Goal: Transaction & Acquisition: Purchase product/service

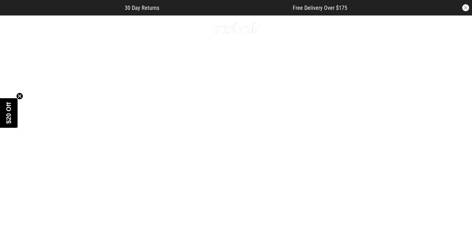
click at [353, 61] on link "3 / 4" at bounding box center [236, 133] width 472 height 236
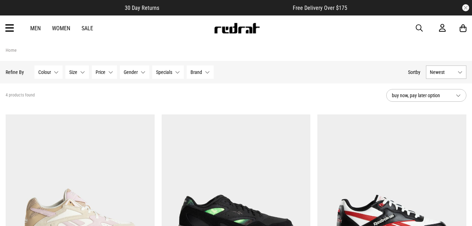
click at [202, 43] on section "Home" at bounding box center [236, 51] width 461 height 20
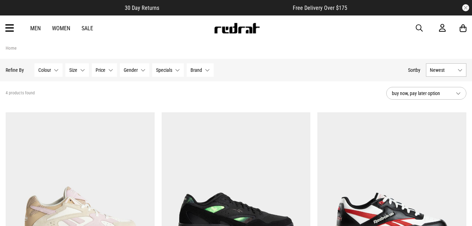
click at [432, 90] on span "buy now, pay later option" at bounding box center [421, 93] width 58 height 8
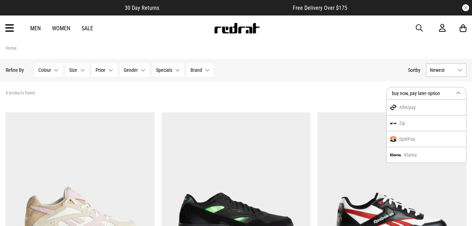
click at [438, 134] on div "SplitPay" at bounding box center [426, 139] width 79 height 16
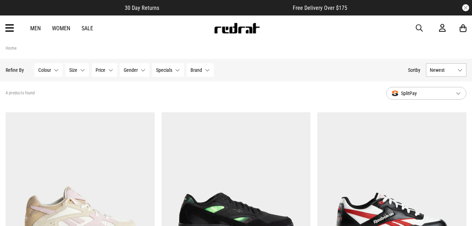
click at [428, 91] on span "SplitPay" at bounding box center [421, 93] width 58 height 8
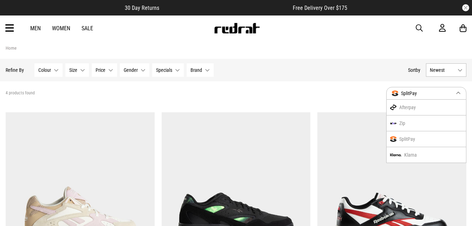
click at [428, 91] on span "SplitPay" at bounding box center [421, 93] width 58 height 8
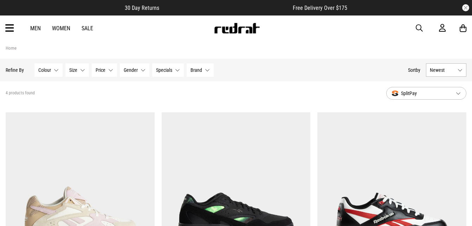
click at [456, 95] on button "SplitPay" at bounding box center [426, 93] width 80 height 13
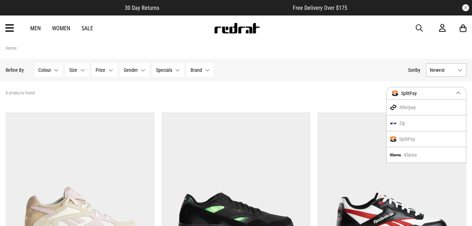
click at [457, 102] on div "Afterpay" at bounding box center [426, 107] width 79 height 16
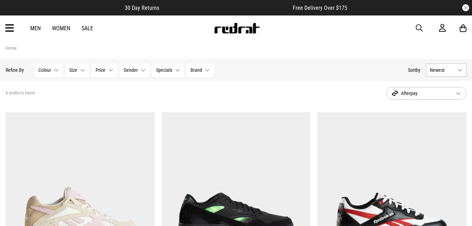
click at [457, 99] on button "Afterpay" at bounding box center [426, 93] width 80 height 13
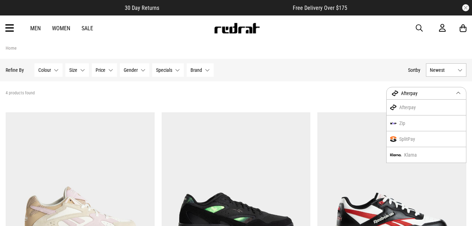
click at [428, 105] on div "Afterpay" at bounding box center [426, 107] width 79 height 16
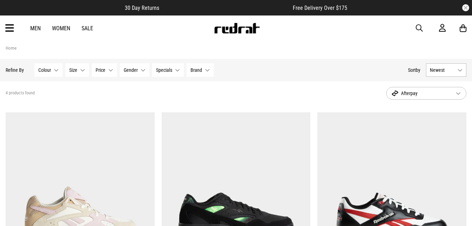
click at [461, 95] on button "Afterpay" at bounding box center [426, 93] width 80 height 13
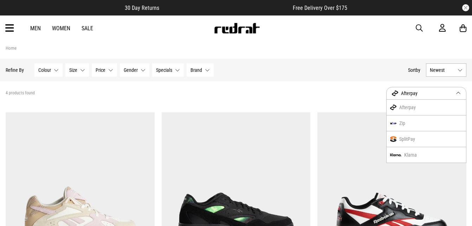
click at [435, 133] on div "SplitPay" at bounding box center [426, 139] width 79 height 16
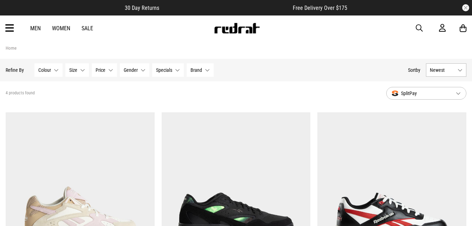
click at [456, 71] on button "Newest" at bounding box center [446, 69] width 40 height 13
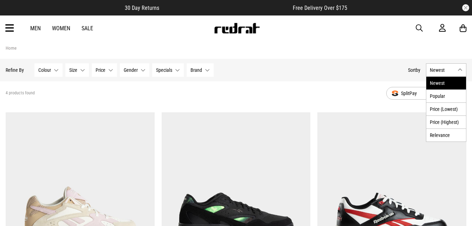
click at [444, 79] on li "Newest" at bounding box center [446, 83] width 40 height 13
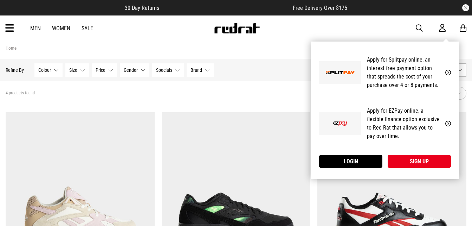
click at [439, 25] on icon at bounding box center [442, 28] width 7 height 9
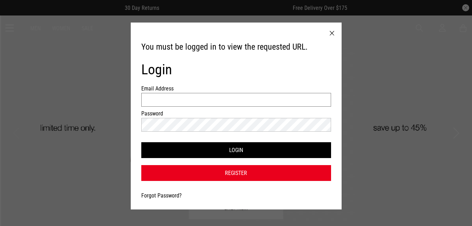
click at [229, 100] on input "Email Address" at bounding box center [236, 100] width 190 height 14
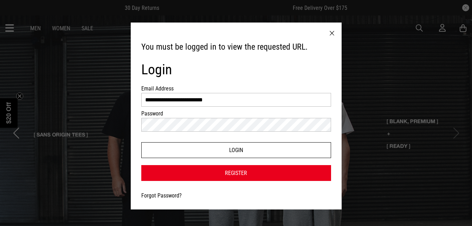
click at [249, 150] on button "Login" at bounding box center [236, 150] width 190 height 16
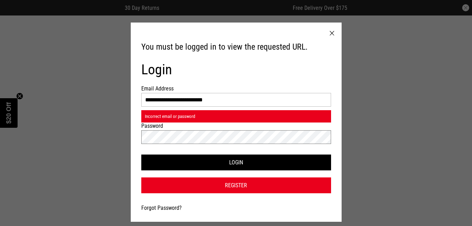
click at [141, 154] on button "Login" at bounding box center [236, 162] width 190 height 16
click at [186, 101] on input "**********" at bounding box center [236, 100] width 190 height 14
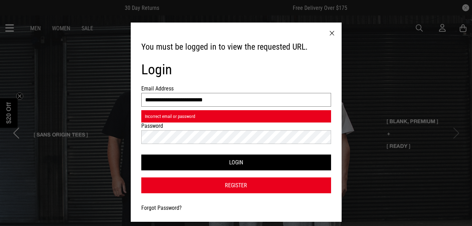
click at [141, 154] on button "Login" at bounding box center [236, 162] width 190 height 16
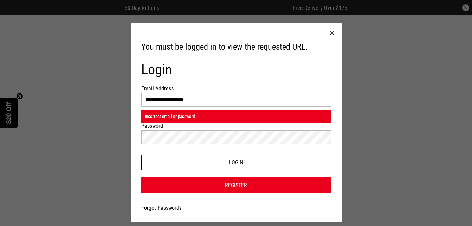
click at [243, 169] on button "Login" at bounding box center [236, 162] width 190 height 16
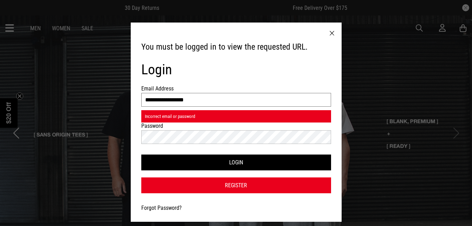
click at [201, 99] on input "**********" at bounding box center [236, 100] width 190 height 14
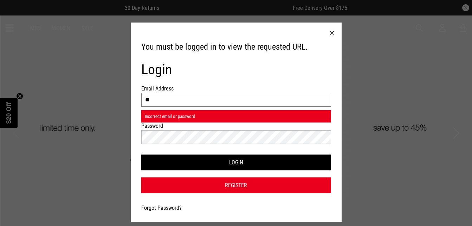
type input "*"
type input "**********"
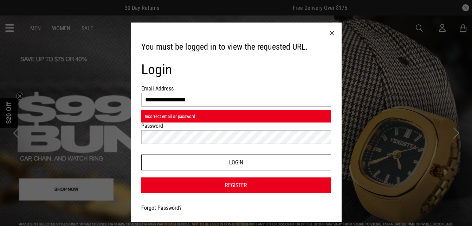
click at [195, 165] on button "Login" at bounding box center [236, 162] width 190 height 16
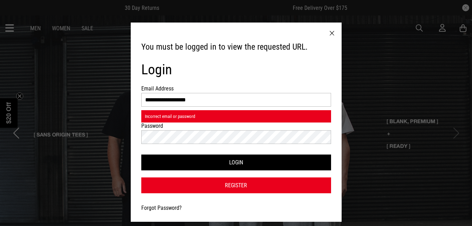
click at [329, 35] on div at bounding box center [331, 33] width 19 height 22
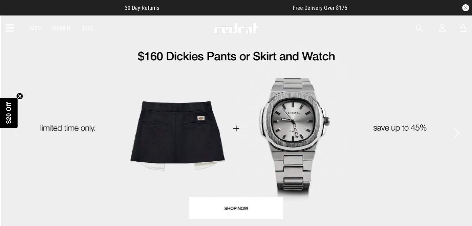
click at [348, 83] on link "1 / 4" at bounding box center [236, 127] width 472 height 224
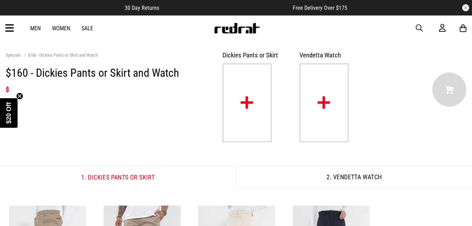
click at [440, 39] on div "Men Women Sale Sign in New Back Footwear Back Mens Back Womens Back Youth & Kid…" at bounding box center [236, 27] width 472 height 25
click at [440, 33] on div "Men Women Sale Sign in New Back Footwear Back Mens Back Womens Back Youth & Kid…" at bounding box center [236, 27] width 472 height 25
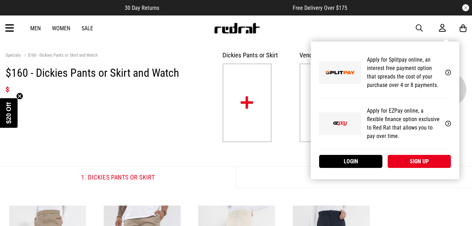
click at [420, 125] on p "Apply for EZPay online, a flexible finance option exclusive to Red Rat that all…" at bounding box center [403, 123] width 73 height 34
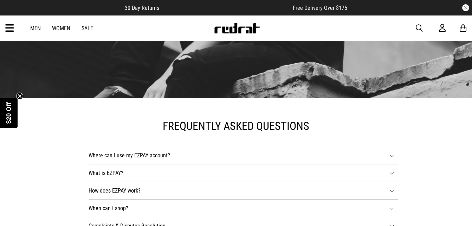
scroll to position [112, 0]
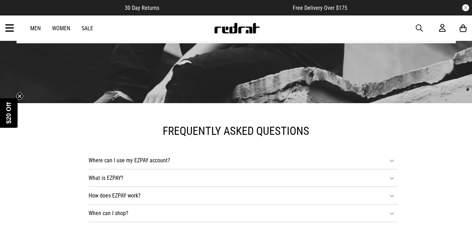
click at [445, 34] on div "Men Women Sale Sign in New Back Footwear Back Mens Back Womens Back Youth & Kid…" at bounding box center [236, 27] width 472 height 25
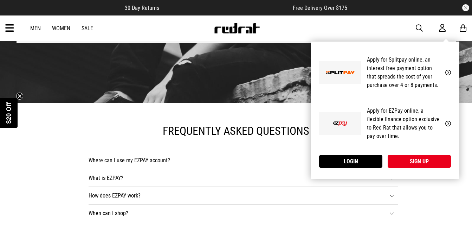
click at [439, 30] on icon at bounding box center [442, 28] width 7 height 9
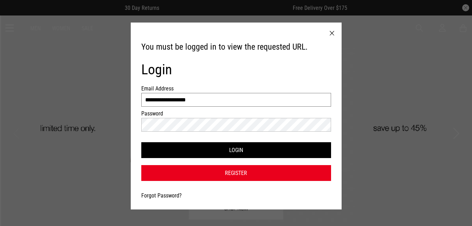
click at [288, 97] on input "**********" at bounding box center [236, 100] width 190 height 14
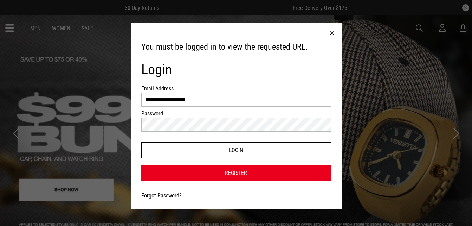
click at [303, 154] on button "Login" at bounding box center [236, 150] width 190 height 16
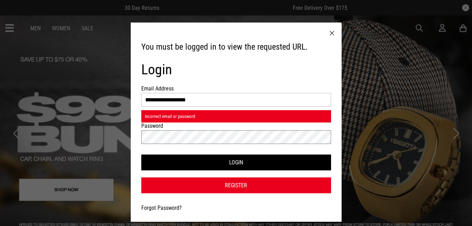
click at [141, 154] on button "Login" at bounding box center [236, 162] width 190 height 16
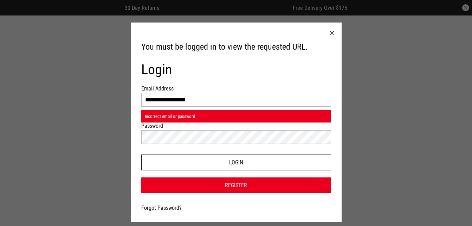
click at [305, 157] on button "Login" at bounding box center [236, 162] width 190 height 16
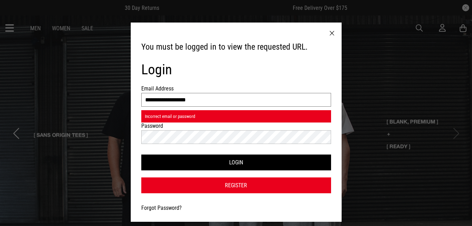
click at [255, 105] on input "**********" at bounding box center [236, 100] width 190 height 14
type input "*"
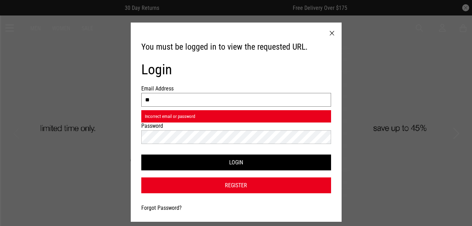
type input "*"
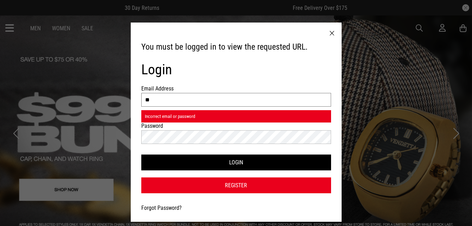
type input "**********"
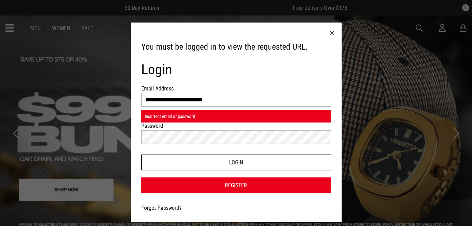
click at [260, 165] on button "Login" at bounding box center [236, 162] width 190 height 16
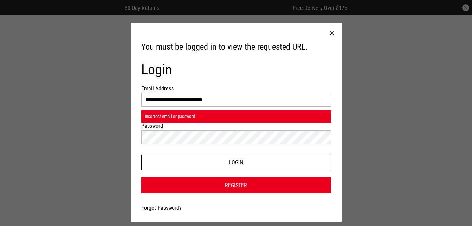
click at [260, 165] on button "Login" at bounding box center [236, 162] width 190 height 16
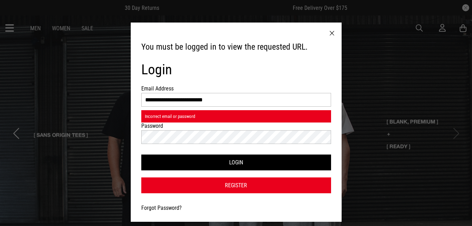
click at [168, 208] on link "Forgot Password?" at bounding box center [161, 207] width 40 height 7
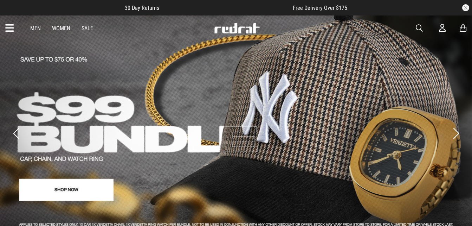
click at [196, 88] on link "2 / 4" at bounding box center [236, 127] width 472 height 224
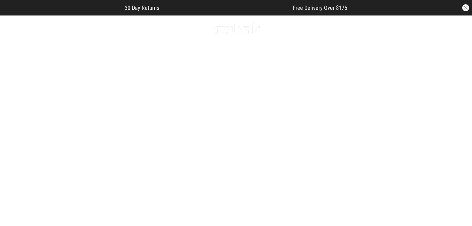
click at [391, 48] on link "3 / 4" at bounding box center [236, 133] width 472 height 236
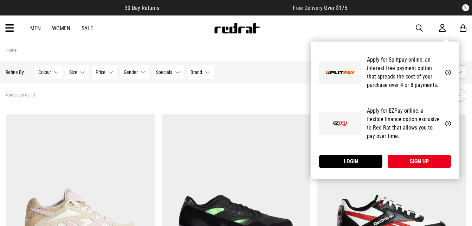
click at [444, 41] on div "My Account Apply for Splitpay online, an interest free payment option that spre…" at bounding box center [385, 109] width 149 height 137
click at [371, 158] on link "Login" at bounding box center [350, 161] width 63 height 13
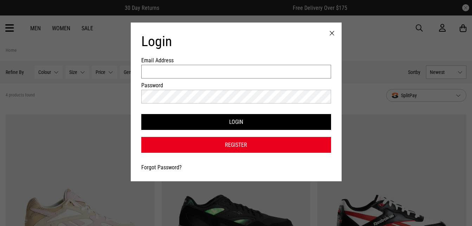
type input "**********"
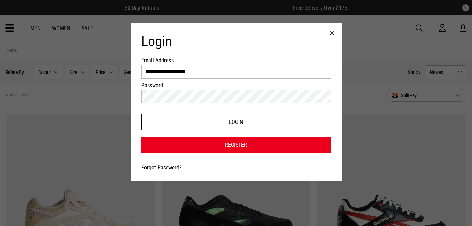
click at [210, 118] on button "Login" at bounding box center [236, 122] width 190 height 16
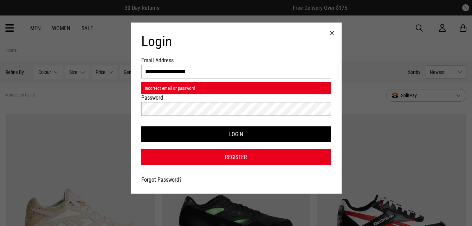
click at [248, 161] on link "Register" at bounding box center [236, 157] width 190 height 16
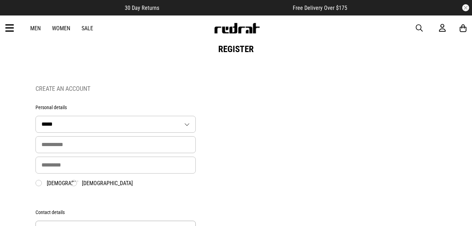
type input "**********"
click at [154, 147] on input "text" at bounding box center [115, 144] width 161 height 17
click at [144, 147] on input "text" at bounding box center [115, 144] width 161 height 17
type input "******"
type input "*********"
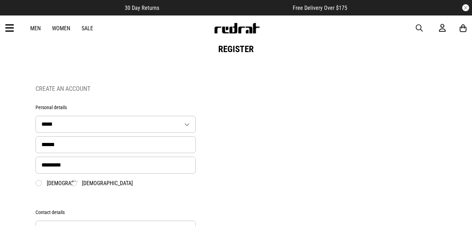
type input "**********"
click at [87, 184] on label "[DEMOGRAPHIC_DATA]" at bounding box center [102, 183] width 62 height 7
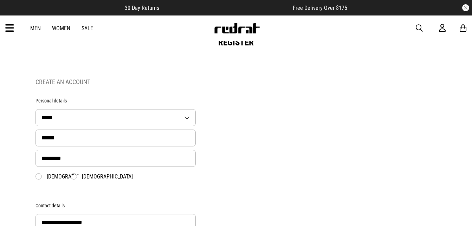
scroll to position [8, 0]
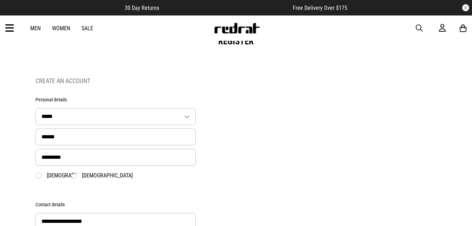
click at [178, 122] on select "***** ** *** **** ** **" at bounding box center [116, 116] width 160 height 16
select select "****"
click at [36, 109] on select "***** ** *** **** ** **" at bounding box center [116, 116] width 160 height 16
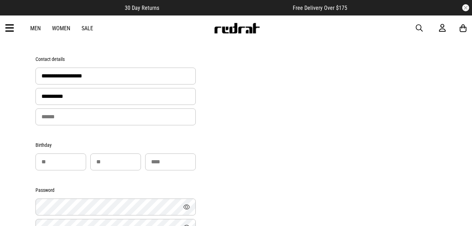
scroll to position [154, 0]
click at [54, 166] on input "number" at bounding box center [60, 160] width 51 height 17
click at [78, 158] on input "**" at bounding box center [60, 160] width 51 height 17
type input "*"
click at [111, 158] on input "number" at bounding box center [115, 160] width 51 height 17
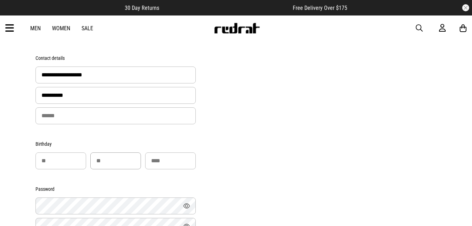
type input "**"
click at [164, 162] on input "number" at bounding box center [170, 160] width 51 height 17
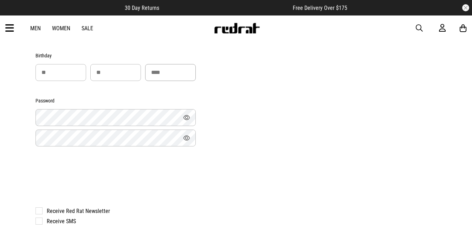
scroll to position [256, 0]
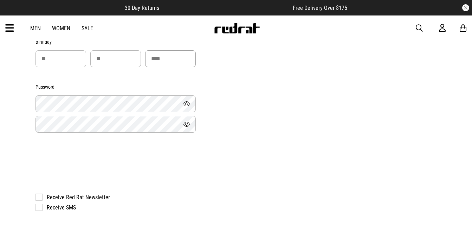
type input "****"
click at [186, 106] on button "Show" at bounding box center [186, 103] width 18 height 17
click at [187, 104] on button "Show" at bounding box center [186, 103] width 18 height 17
click at [50, 58] on input "*" at bounding box center [60, 58] width 51 height 17
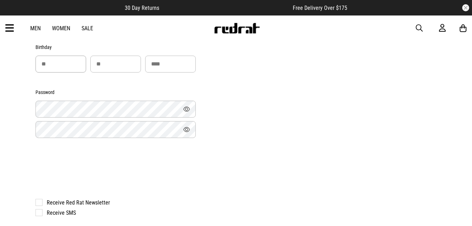
scroll to position [252, 0]
type input "**"
click at [186, 107] on button "Show" at bounding box center [186, 106] width 18 height 17
click at [187, 132] on button "Show" at bounding box center [186, 127] width 18 height 17
click at [405, 145] on div "**********" at bounding box center [235, 54] width 401 height 454
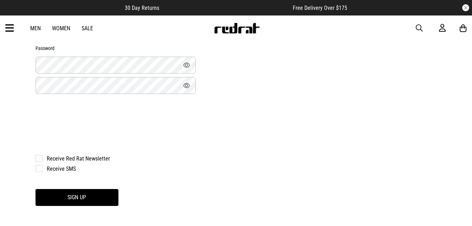
scroll to position [309, 0]
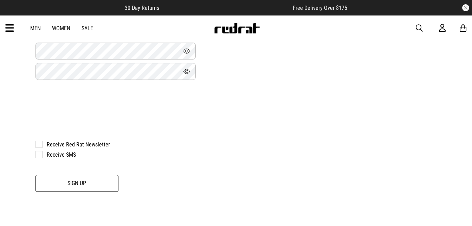
click at [67, 191] on button "Sign Up" at bounding box center [76, 183] width 83 height 17
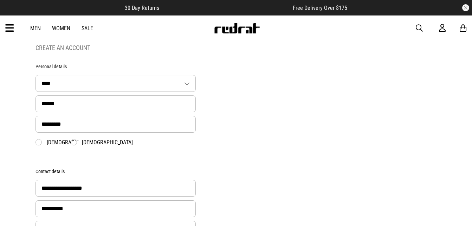
scroll to position [40, 0]
drag, startPoint x: 472, startPoint y: 54, endPoint x: 477, endPoint y: 90, distance: 35.9
drag, startPoint x: 477, startPoint y: 90, endPoint x: 431, endPoint y: 138, distance: 66.6
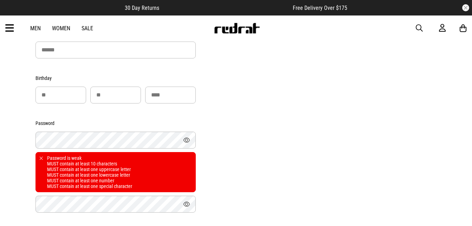
scroll to position [228, 0]
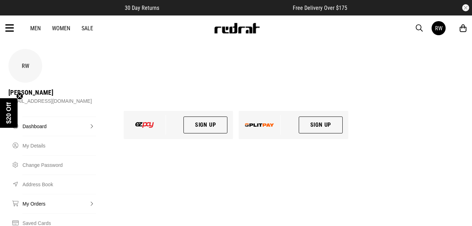
click at [31, 194] on link "My Orders" at bounding box center [58, 203] width 73 height 19
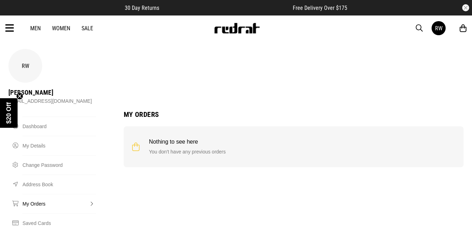
click at [31, 194] on link "My Orders" at bounding box center [58, 203] width 73 height 19
click at [35, 174] on link "Address Book" at bounding box center [58, 183] width 73 height 19
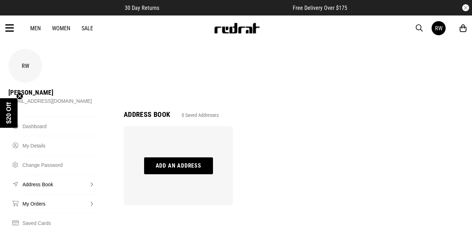
click at [37, 194] on link "My Orders" at bounding box center [58, 203] width 73 height 19
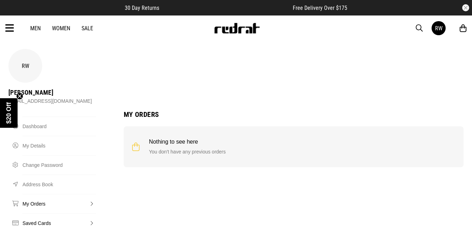
click at [41, 213] on link "Saved Cards" at bounding box center [58, 222] width 73 height 19
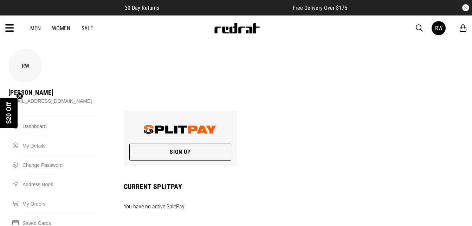
click at [150, 143] on link "Sign Up" at bounding box center [180, 151] width 102 height 17
click at [149, 143] on link "Sign Up" at bounding box center [180, 151] width 102 height 17
click at [147, 143] on link "Sign Up" at bounding box center [180, 151] width 102 height 17
click at [154, 143] on link "Sign Up" at bounding box center [180, 151] width 102 height 17
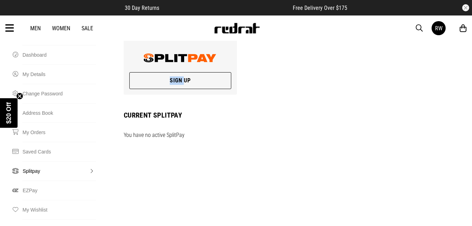
scroll to position [72, 0]
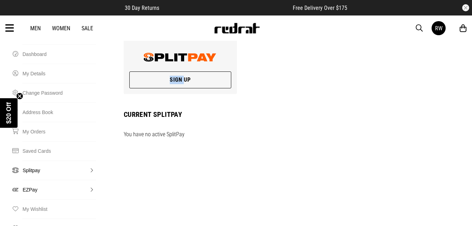
click at [35, 180] on link "EZPay" at bounding box center [58, 189] width 73 height 19
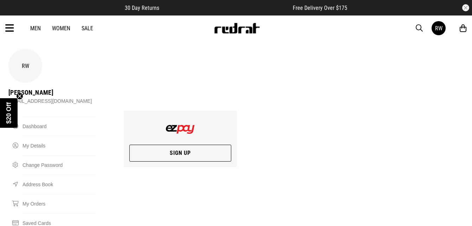
click at [172, 144] on link "Sign Up" at bounding box center [180, 152] width 102 height 17
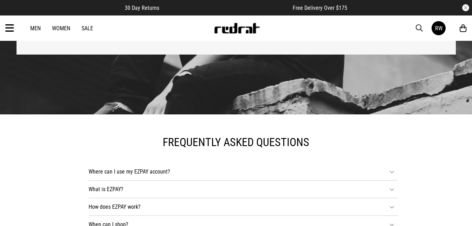
scroll to position [109, 0]
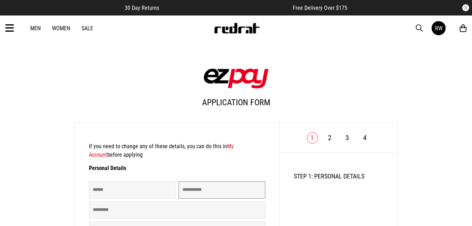
click at [197, 190] on input "text" at bounding box center [222, 189] width 87 height 17
click at [244, 182] on input "text" at bounding box center [222, 189] width 87 height 17
click at [244, 186] on input "text" at bounding box center [222, 189] width 87 height 17
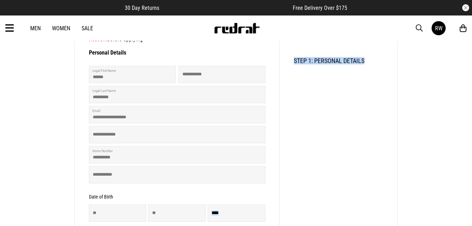
scroll to position [117, 0]
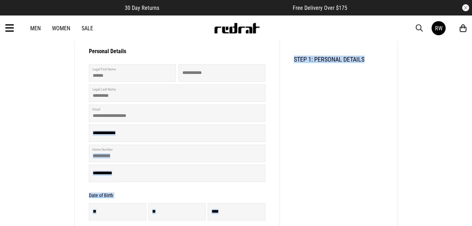
drag, startPoint x: 404, startPoint y: 175, endPoint x: 212, endPoint y: 126, distance: 198.1
click at [212, 126] on div "**********" at bounding box center [236, 159] width 344 height 471
click at [204, 77] on input "text" at bounding box center [222, 72] width 87 height 17
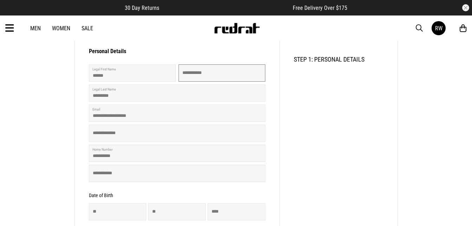
click at [206, 75] on input "text" at bounding box center [222, 72] width 87 height 17
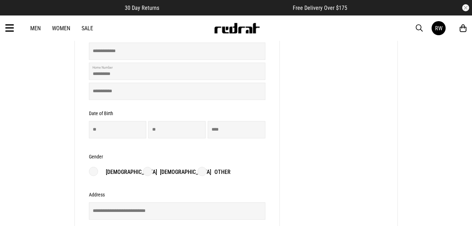
scroll to position [200, 0]
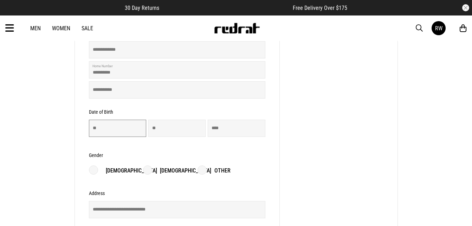
click at [122, 129] on input "number" at bounding box center [117, 127] width 57 height 17
type input "**"
type input "**********"
type input "**"
type input "****"
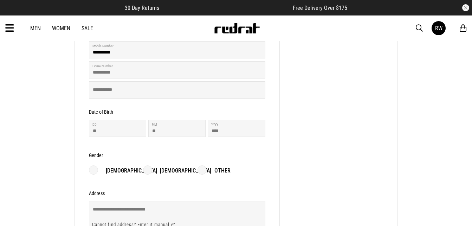
click at [168, 171] on p "Female" at bounding box center [182, 170] width 58 height 8
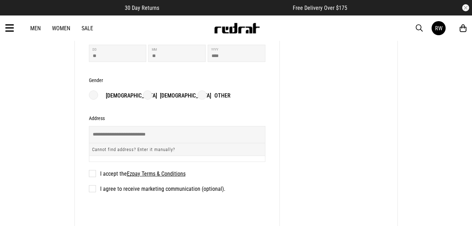
scroll to position [276, 0]
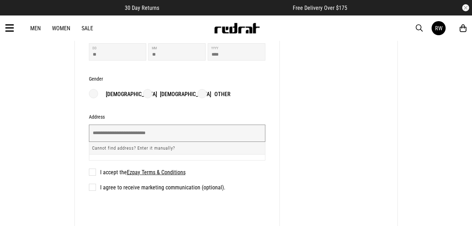
click at [167, 135] on input "text" at bounding box center [177, 132] width 176 height 17
click at [97, 173] on label "I accept the Ezpay Terms & Conditions" at bounding box center [137, 172] width 97 height 7
click at [189, 138] on input "**********" at bounding box center [177, 132] width 176 height 17
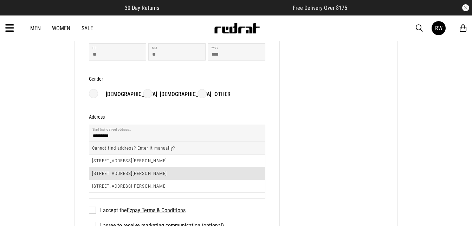
click at [184, 173] on li "103 Quinns Road, Shirley, Christchurch 8013" at bounding box center [177, 173] width 176 height 13
type input "**********"
type input "***"
type input "**********"
type input "*******"
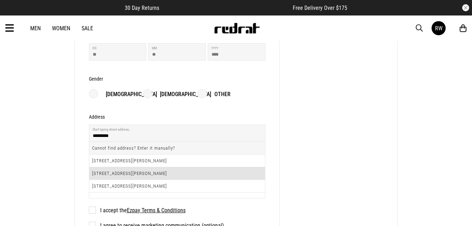
type input "**********"
type input "****"
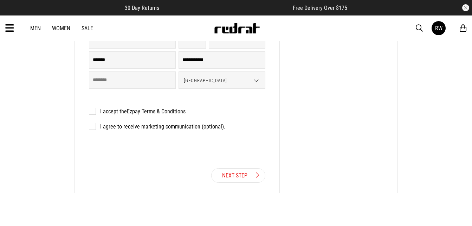
scroll to position [403, 0]
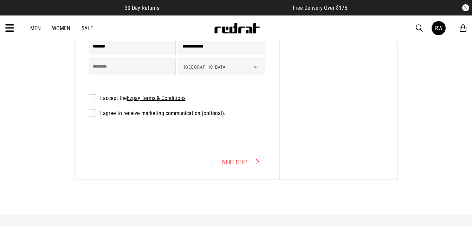
click at [93, 116] on label "I agree to receive marketing communication (optional)." at bounding box center [157, 113] width 136 height 7
click at [229, 162] on link "Next Step" at bounding box center [238, 162] width 54 height 14
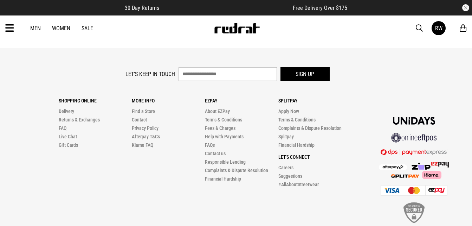
scroll to position [288, 0]
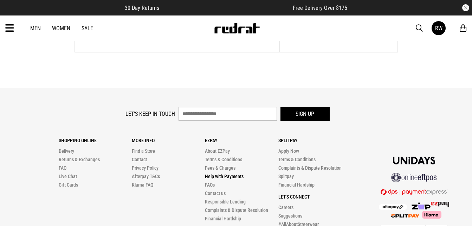
drag, startPoint x: 225, startPoint y: 174, endPoint x: 221, endPoint y: 176, distance: 4.4
click at [221, 176] on link "Help with Payments" at bounding box center [224, 176] width 39 height 6
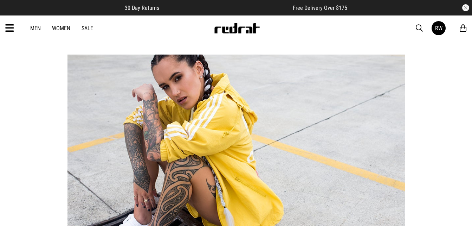
click at [57, 26] on link "Women" at bounding box center [61, 28] width 18 height 7
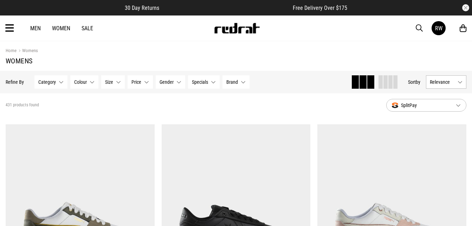
scroll to position [1018, 0]
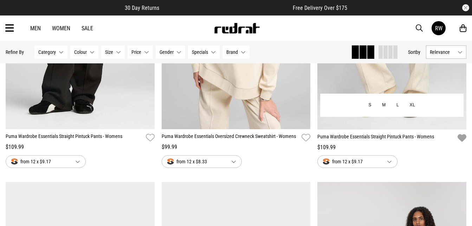
click at [465, 105] on img at bounding box center [391, 25] width 149 height 209
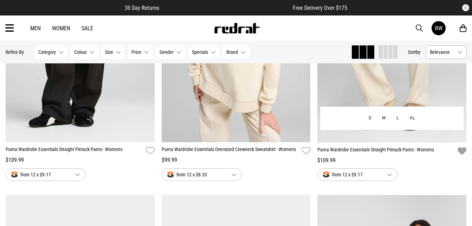
scroll to position [948, 0]
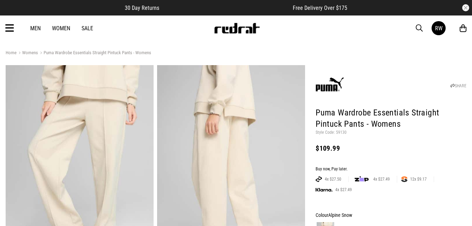
click at [59, 28] on link "Women" at bounding box center [61, 28] width 18 height 7
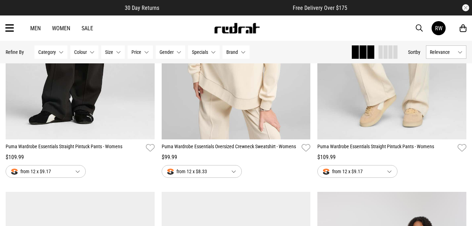
click at [79, 30] on div "Men Women Sale" at bounding box center [62, 28] width 74 height 7
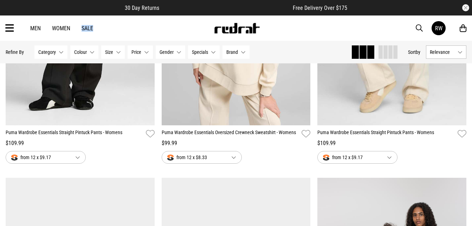
click at [79, 30] on div "Men Women Sale" at bounding box center [62, 28] width 74 height 7
click at [459, 56] on button "Relevance" at bounding box center [446, 51] width 40 height 13
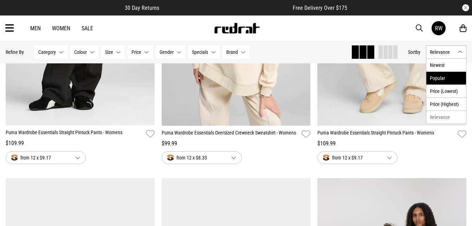
click at [450, 76] on li "Popular" at bounding box center [446, 77] width 40 height 13
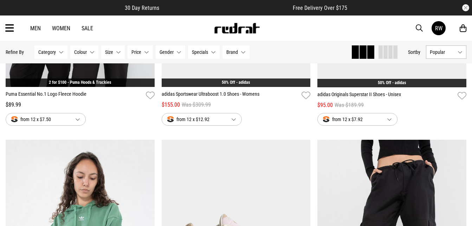
scroll to position [1011, 0]
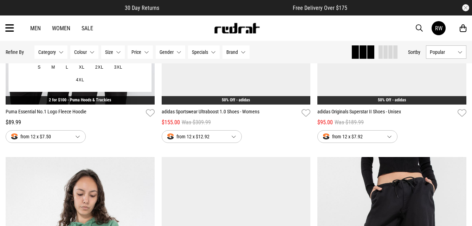
click at [71, 141] on button "from 12 x $7.50" at bounding box center [46, 136] width 80 height 13
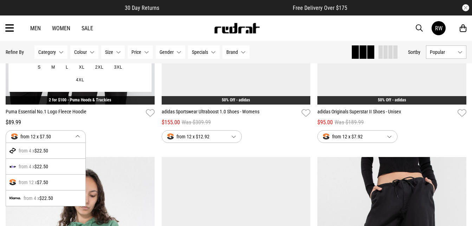
click at [65, 183] on div "from 12 x $7.50" at bounding box center [45, 182] width 79 height 16
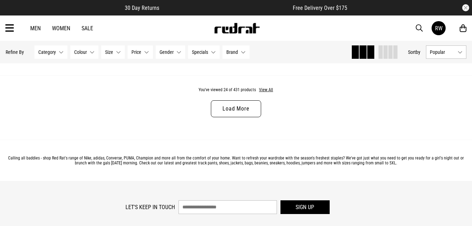
scroll to position [2162, 0]
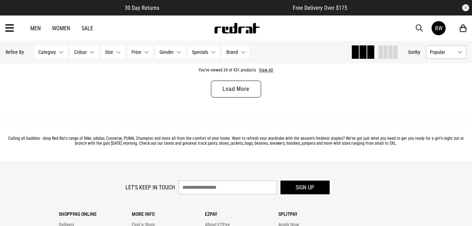
click at [245, 89] on link "Load More" at bounding box center [236, 88] width 50 height 17
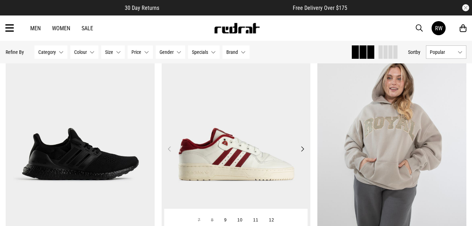
scroll to position [2176, 0]
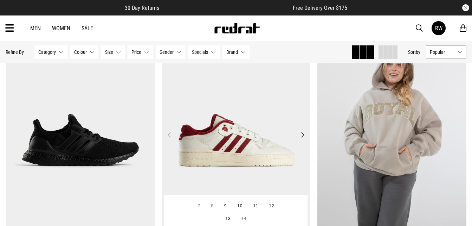
click at [251, 87] on img at bounding box center [236, 138] width 149 height 209
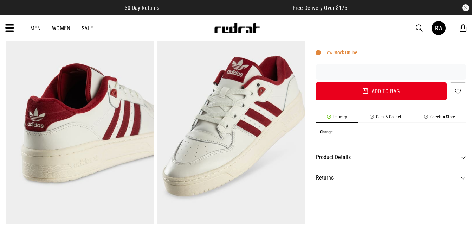
click at [419, 28] on span "button" at bounding box center [419, 28] width 7 height 8
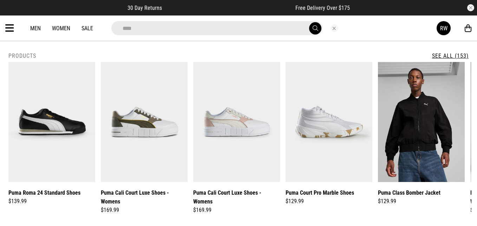
scroll to position [2, 0]
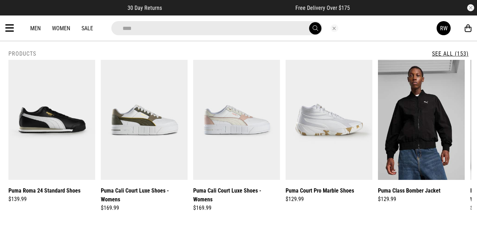
type input "****"
click at [87, 31] on link "Sale" at bounding box center [88, 28] width 12 height 7
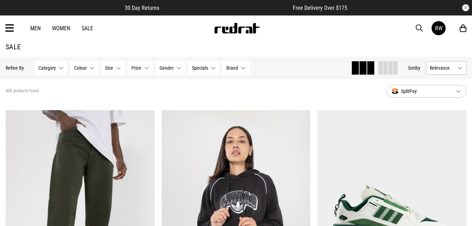
drag, startPoint x: 0, startPoint y: 0, endPoint x: 87, endPoint y: 31, distance: 92.0
click at [87, 31] on link "Sale" at bounding box center [88, 28] width 12 height 7
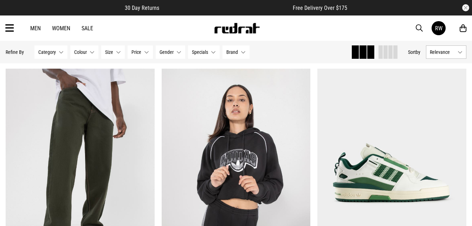
click at [87, 31] on link "Sale" at bounding box center [88, 28] width 12 height 7
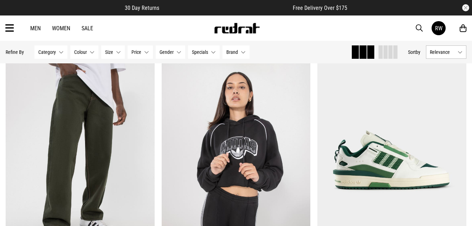
scroll to position [70, 0]
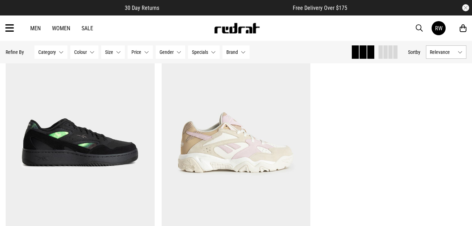
scroll to position [1638, 0]
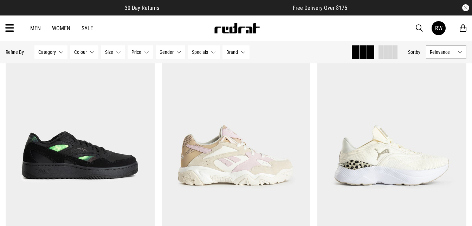
drag, startPoint x: 469, startPoint y: 153, endPoint x: 475, endPoint y: 151, distance: 6.5
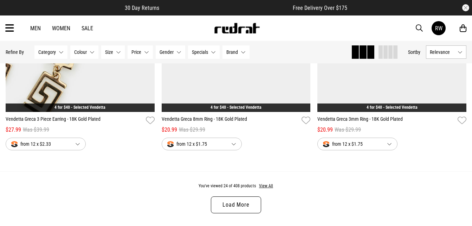
scroll to position [2097, 0]
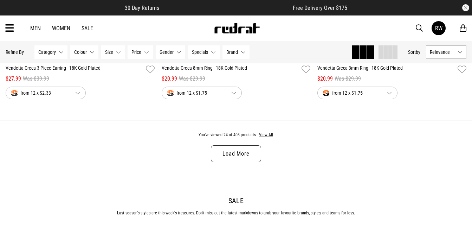
click at [246, 155] on link "Load More" at bounding box center [236, 153] width 50 height 17
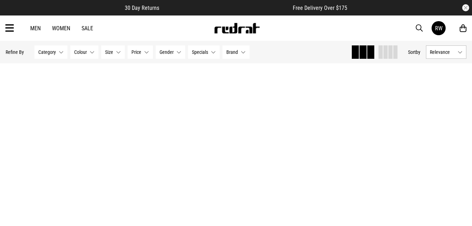
scroll to position [4013, 0]
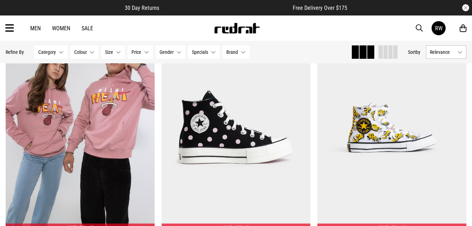
drag, startPoint x: 472, startPoint y: 197, endPoint x: 470, endPoint y: 210, distance: 12.8
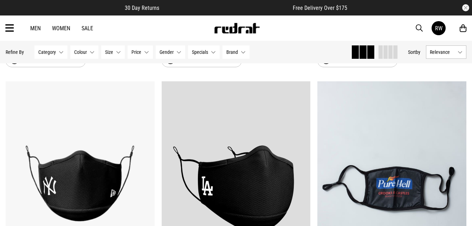
scroll to position [0, 0]
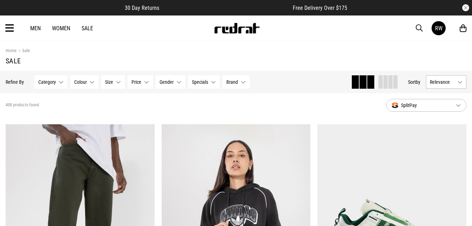
click at [208, 80] on button "Specials None selected" at bounding box center [204, 81] width 32 height 13
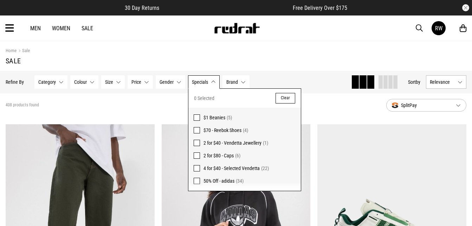
click at [213, 117] on span "$1 Beanies" at bounding box center [214, 118] width 22 height 6
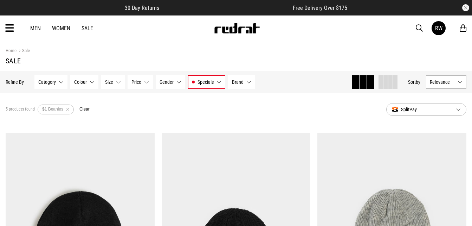
click at [214, 83] on button "Specials $1 Beanies" at bounding box center [206, 81] width 37 height 13
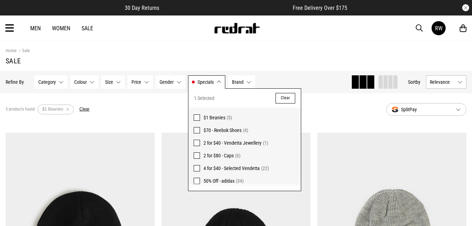
click at [223, 179] on span "50% Off - adidas" at bounding box center [218, 181] width 31 height 6
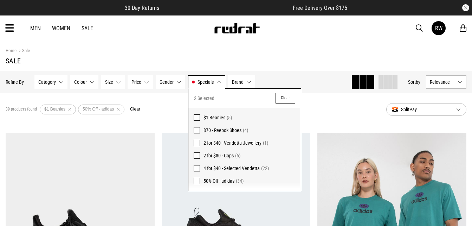
click at [326, 123] on section "39 products found Active Filters $1 Beanies 50% Off - adidas Clear SplitPay" at bounding box center [236, 109] width 472 height 32
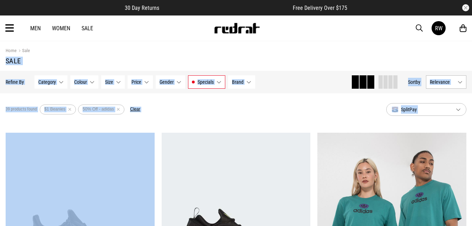
drag, startPoint x: 461, startPoint y: 130, endPoint x: 475, endPoint y: 34, distance: 97.4
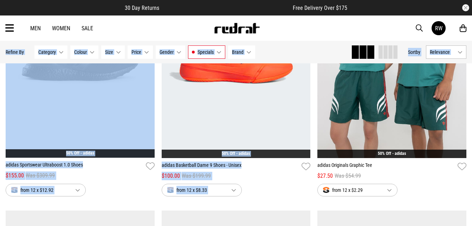
scroll to position [188, 0]
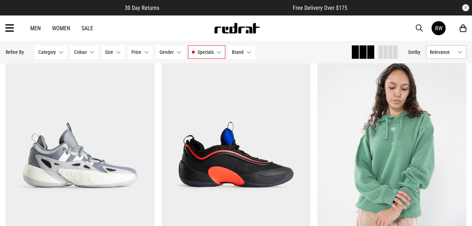
scroll to position [1143, 0]
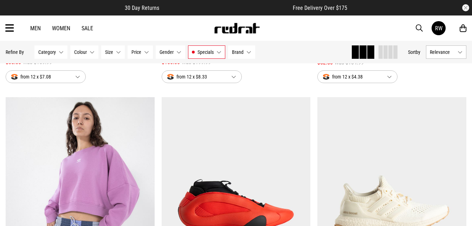
click at [437, 199] on img at bounding box center [391, 201] width 149 height 209
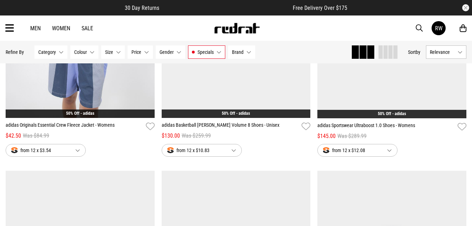
scroll to position [1537, 0]
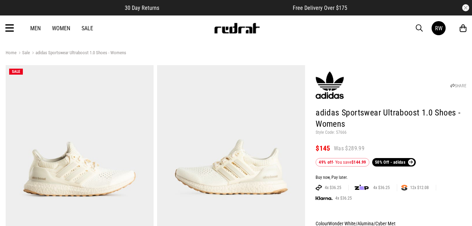
click at [4, 32] on div "Men Women Sale RW Hi, [PERSON_NAME] New Back Footwear Back Mens Back Womens Bac…" at bounding box center [236, 27] width 472 height 25
click at [8, 28] on icon at bounding box center [9, 28] width 9 height 12
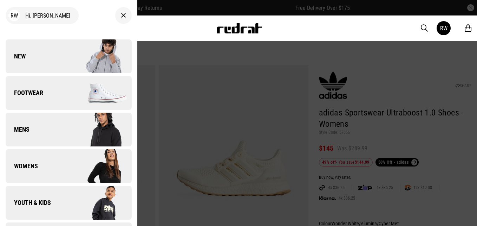
click at [42, 51] on link "New" at bounding box center [69, 56] width 126 height 34
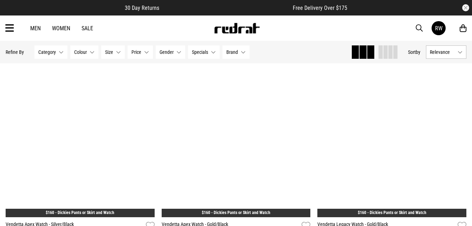
scroll to position [864, 0]
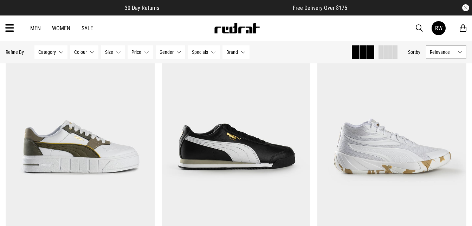
click at [208, 51] on button "Specials None selected" at bounding box center [204, 51] width 32 height 13
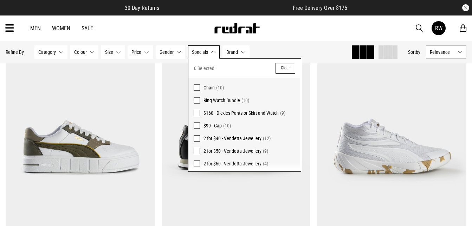
click at [255, 138] on span "2 for $40 - Vendetta Jewellery" at bounding box center [232, 138] width 58 height 6
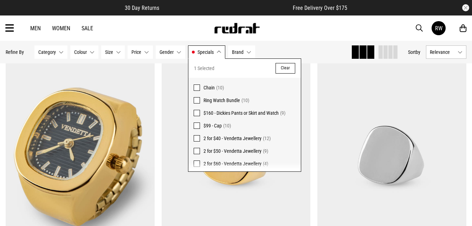
scroll to position [872, 0]
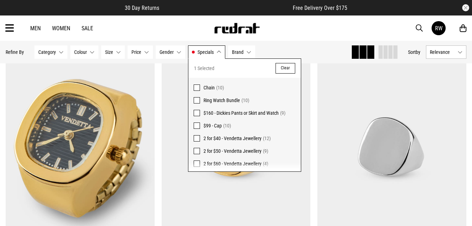
click at [264, 148] on span "(9)" at bounding box center [265, 151] width 5 height 6
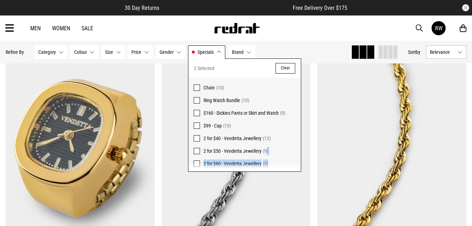
drag, startPoint x: 265, startPoint y: 148, endPoint x: 275, endPoint y: 164, distance: 18.1
click at [275, 164] on div "2 Selected Clear Chain (10) Ring Watch Bundle (10) $160 - Dickies Pants or Skir…" at bounding box center [244, 115] width 112 height 112
click at [259, 166] on span "2 for $60 - Vendetta Jewellery" at bounding box center [232, 164] width 58 height 6
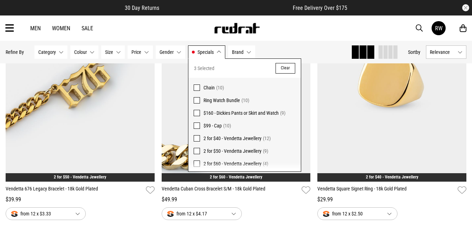
scroll to position [1505, 0]
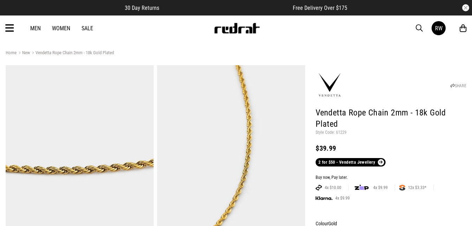
click at [345, 124] on h1 "Vendetta Rope Chain 2mm - 18k Gold Plated" at bounding box center [391, 118] width 151 height 22
click at [64, 29] on link "Women" at bounding box center [61, 28] width 18 height 7
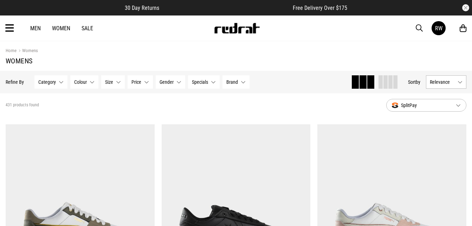
click at [228, 79] on span "Brand" at bounding box center [232, 82] width 12 height 6
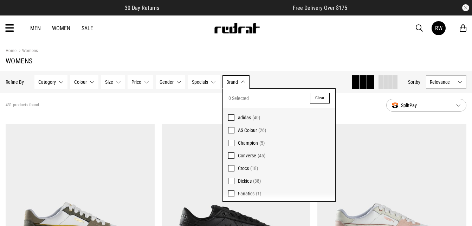
click at [245, 146] on span "Champion (5)" at bounding box center [284, 142] width 92 height 8
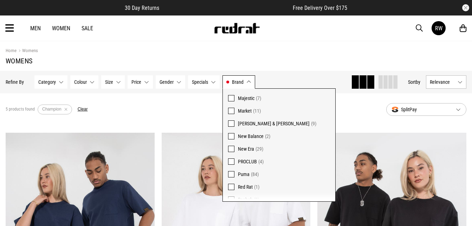
scroll to position [122, 0]
click at [232, 135] on span at bounding box center [231, 135] width 6 height 6
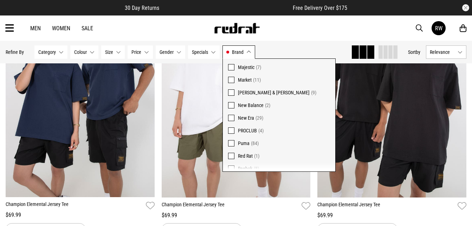
click at [230, 144] on span at bounding box center [231, 143] width 6 height 6
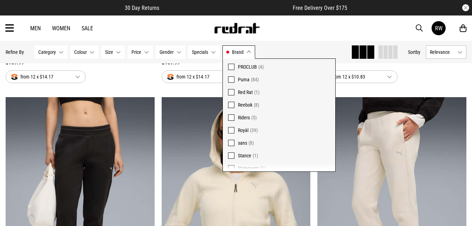
scroll to position [187, 0]
click at [231, 124] on label "Royàl (39)" at bounding box center [279, 128] width 112 height 13
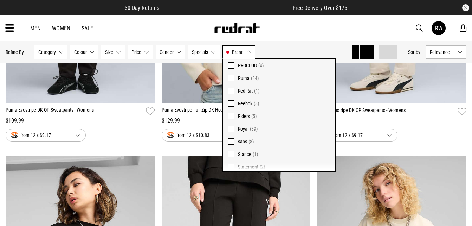
click at [234, 124] on label "Royàl (39)" at bounding box center [279, 128] width 112 height 13
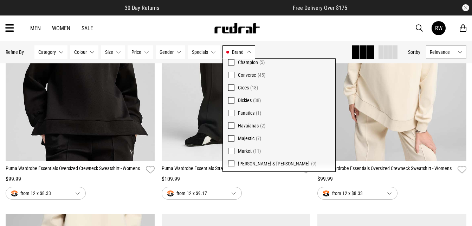
scroll to position [49, 0]
click at [233, 101] on span at bounding box center [231, 101] width 6 height 6
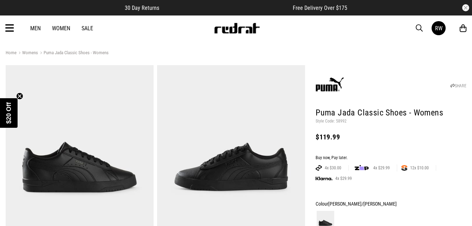
click at [32, 49] on div "Home Womens Puma Jada Classic Shoes - Womens" at bounding box center [236, 53] width 461 height 8
click at [30, 50] on link "Womens" at bounding box center [27, 53] width 21 height 7
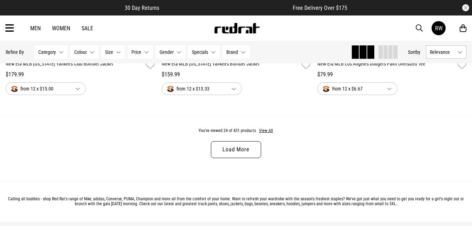
scroll to position [2076, 0]
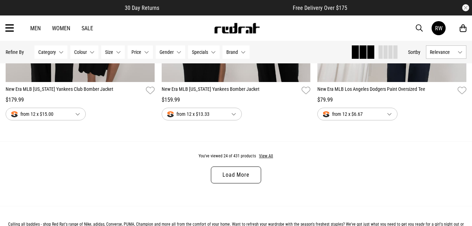
click at [232, 176] on link "Load More" at bounding box center [236, 174] width 50 height 17
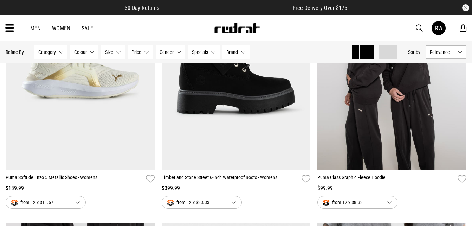
scroll to position [2525, 0]
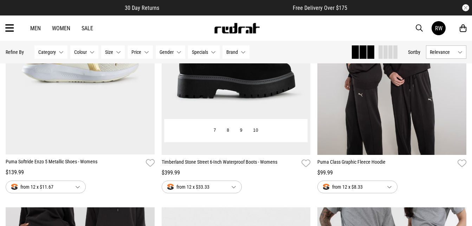
click at [229, 193] on button "from 12 x $33.33" at bounding box center [202, 186] width 80 height 13
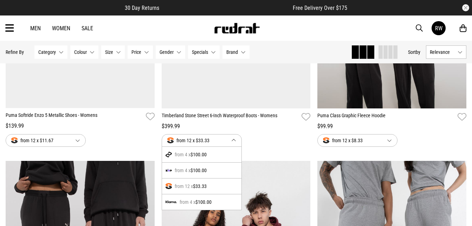
scroll to position [2564, 0]
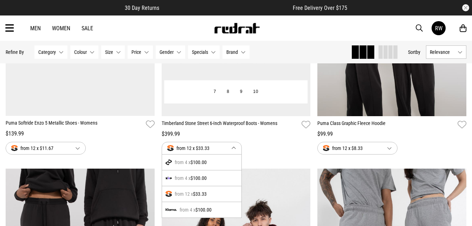
click at [222, 197] on div "from 12 x $33.33" at bounding box center [201, 194] width 79 height 16
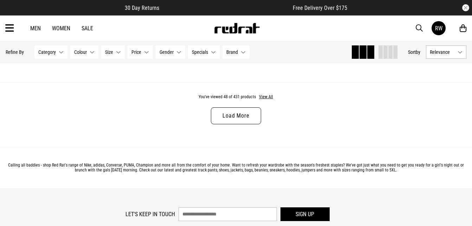
scroll to position [4152, 0]
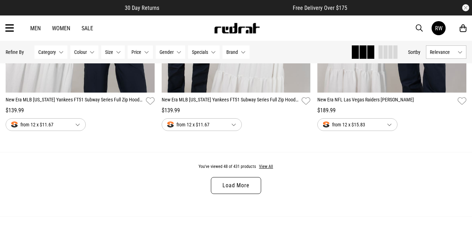
click at [238, 192] on link "Load More" at bounding box center [236, 185] width 50 height 17
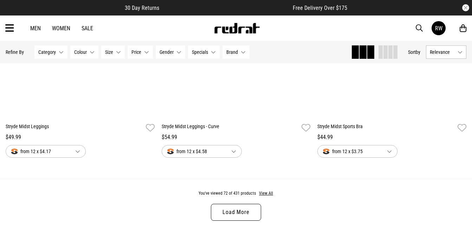
scroll to position [6234, 0]
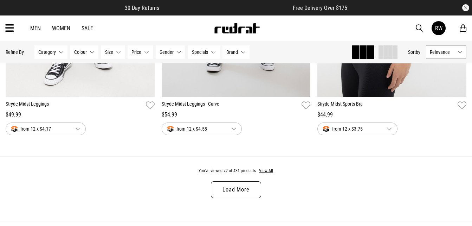
click at [246, 198] on link "Load More" at bounding box center [236, 189] width 50 height 17
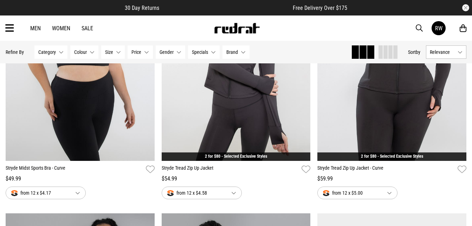
scroll to position [6234, 0]
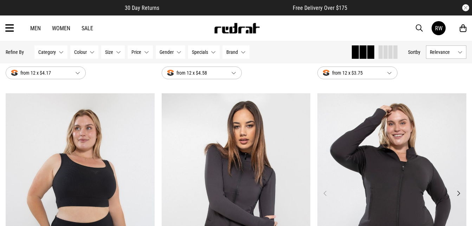
click at [450, 170] on img at bounding box center [391, 197] width 149 height 209
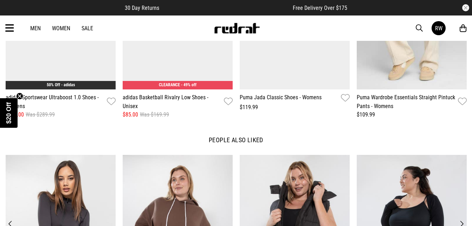
drag, startPoint x: 0, startPoint y: 0, endPoint x: 450, endPoint y: 170, distance: 481.2
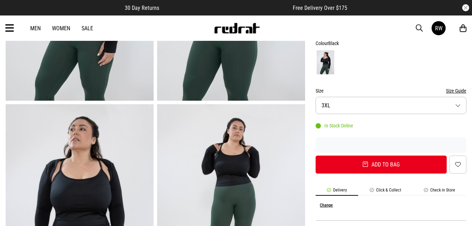
click at [12, 22] on icon at bounding box center [9, 28] width 9 height 12
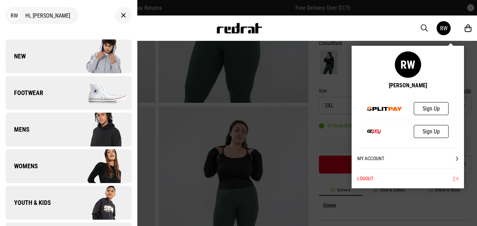
click at [446, 46] on div "My Account RW rachel wakefield Sign Up Sign Up My Account Logout" at bounding box center [408, 117] width 112 height 142
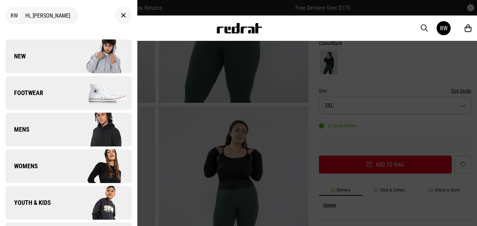
click at [466, 23] on div "RW" at bounding box center [454, 28] width 35 height 14
click at [468, 27] on icon at bounding box center [468, 28] width 7 height 9
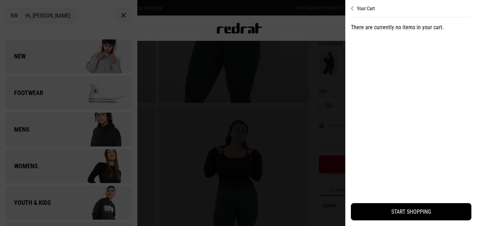
click at [468, 27] on p "There are currently no items in your cart." at bounding box center [411, 27] width 121 height 8
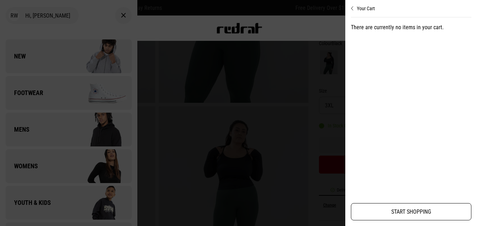
click at [427, 218] on link "START SHOPPING" at bounding box center [411, 211] width 121 height 17
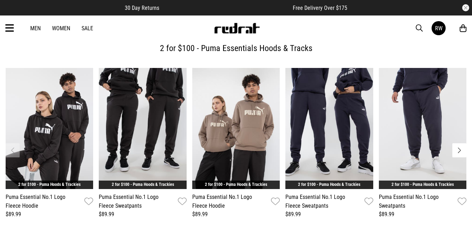
scroll to position [235, 0]
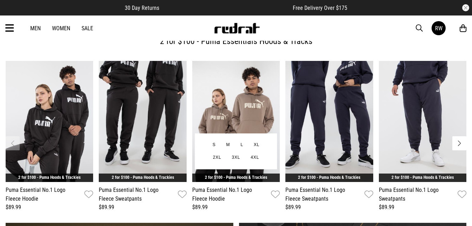
click at [262, 105] on img "3 / 6" at bounding box center [235, 121] width 87 height 121
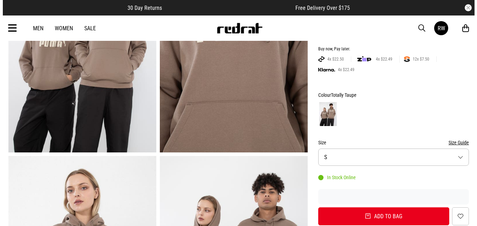
scroll to position [112, 0]
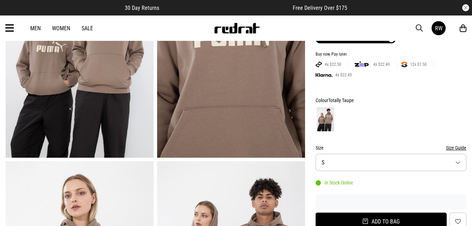
click at [433, 221] on button "Add to bag" at bounding box center [381, 221] width 131 height 18
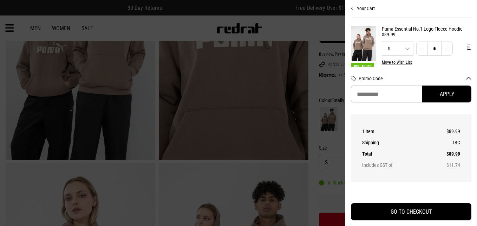
click at [401, 51] on div "S S M L XL 2XL 3XL 4XL" at bounding box center [397, 48] width 31 height 5
click at [402, 59] on li "S" at bounding box center [397, 67] width 31 height 20
click at [399, 51] on div "S S M L XL 2XL 3XL 4XL" at bounding box center [397, 48] width 31 height 5
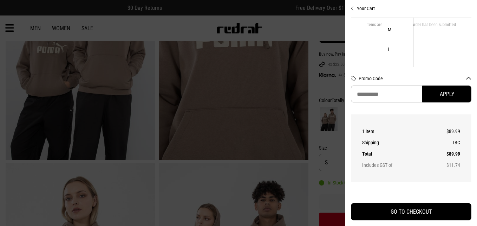
scroll to position [52, 0]
click at [397, 35] on li "M" at bounding box center [397, 34] width 31 height 20
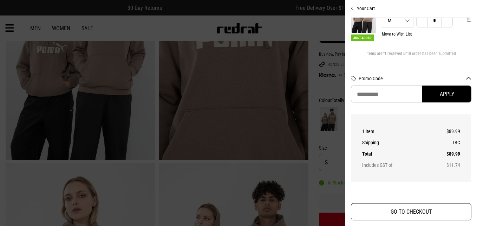
click at [449, 207] on button "GO TO CHECKOUT" at bounding box center [411, 211] width 121 height 17
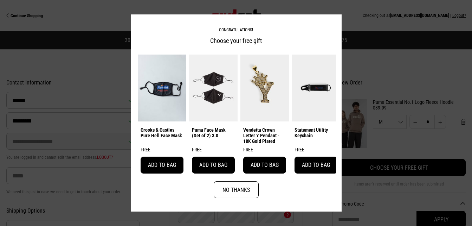
select select "**********"
click at [274, 157] on button "Add to bag" at bounding box center [264, 164] width 43 height 17
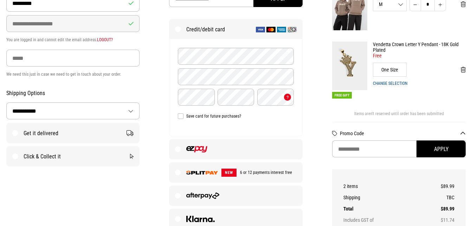
scroll to position [147, 0]
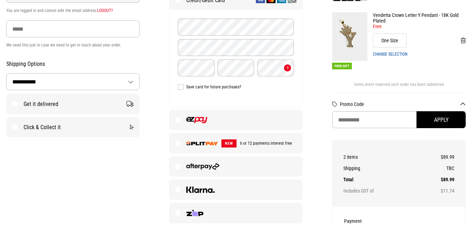
click at [271, 145] on span "6 or 12 payments interest free" at bounding box center [264, 143] width 56 height 5
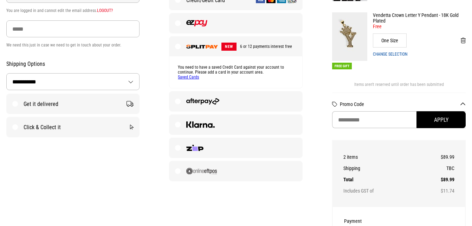
click at [192, 77] on link "Saved Cards" at bounding box center [188, 76] width 21 height 5
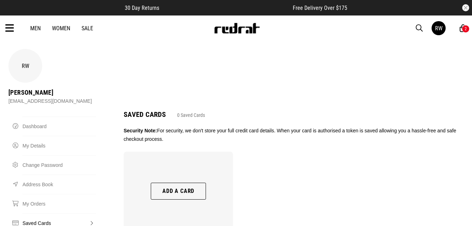
click at [197, 182] on button "Add a card" at bounding box center [178, 190] width 55 height 17
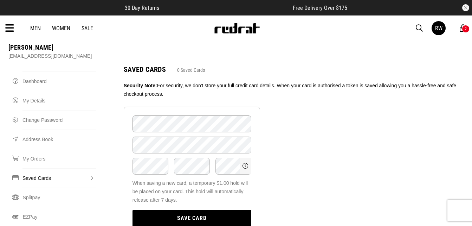
scroll to position [51, 0]
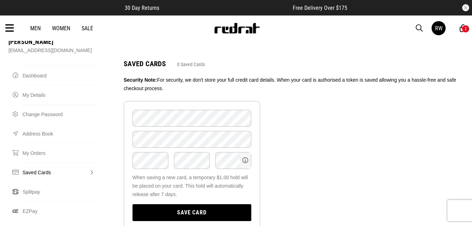
click at [231, 204] on button "Save card" at bounding box center [191, 212] width 119 height 17
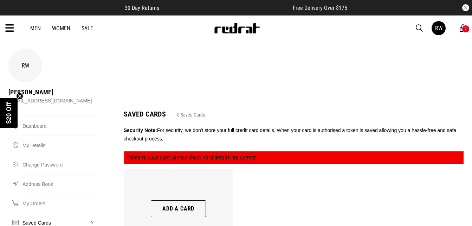
click at [193, 200] on button "Add a card" at bounding box center [178, 208] width 55 height 17
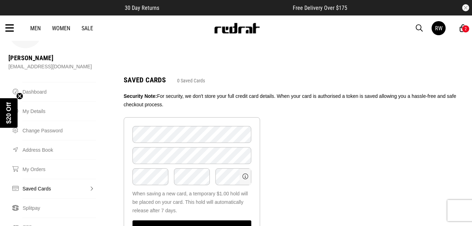
scroll to position [35, 0]
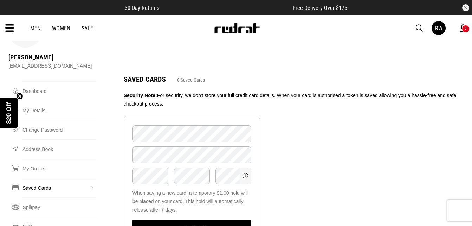
click at [205, 219] on button "Save card" at bounding box center [191, 227] width 119 height 17
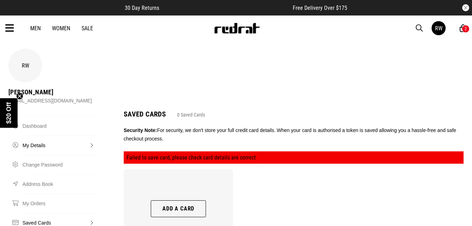
click at [49, 135] on link "My Details" at bounding box center [58, 144] width 73 height 19
select select "**"
select select "*"
select select "****"
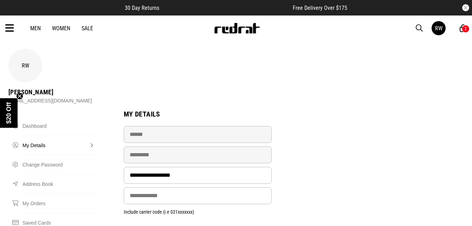
click at [465, 29] on div "2" at bounding box center [466, 28] width 2 height 5
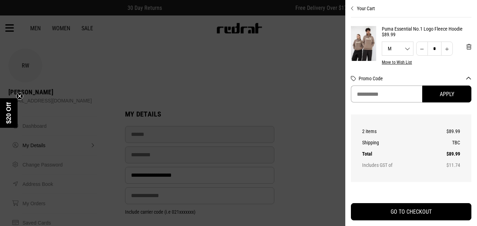
click at [405, 99] on input "Promo Code" at bounding box center [386, 93] width 71 height 17
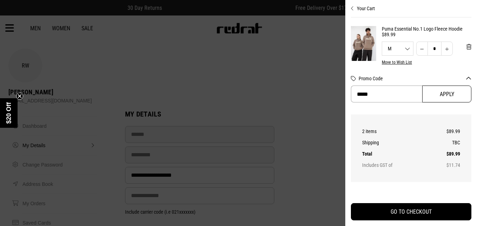
type input "*****"
click at [434, 100] on button "Apply" at bounding box center [446, 93] width 49 height 17
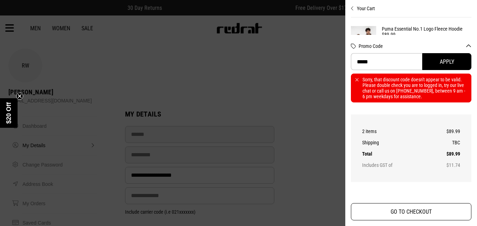
click at [437, 205] on button "GO TO CHECKOUT" at bounding box center [411, 211] width 121 height 17
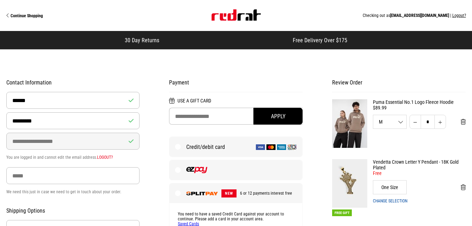
select select "**********"
click at [227, 116] on input "text" at bounding box center [236, 116] width 134 height 17
click at [253, 108] on button "Apply" at bounding box center [277, 116] width 49 height 17
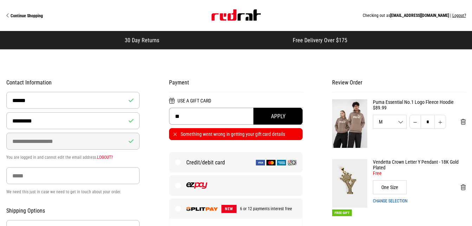
type input "*"
type input "**********"
click at [291, 109] on button "Apply" at bounding box center [277, 116] width 49 height 17
click at [268, 164] on img at bounding box center [270, 163] width 9 height 6
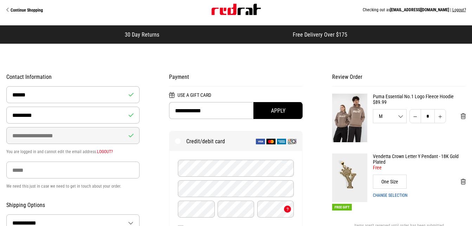
scroll to position [6, 0]
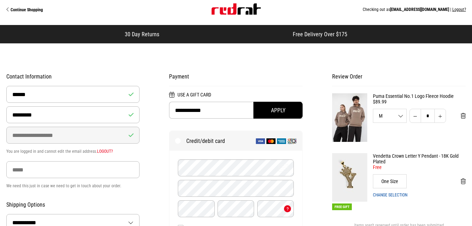
drag, startPoint x: 471, startPoint y: 72, endPoint x: 473, endPoint y: 83, distance: 10.3
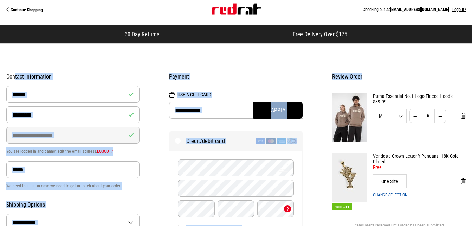
drag, startPoint x: 472, startPoint y: 60, endPoint x: 477, endPoint y: 79, distance: 20.0
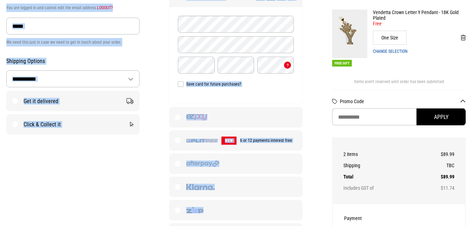
scroll to position [89, 0]
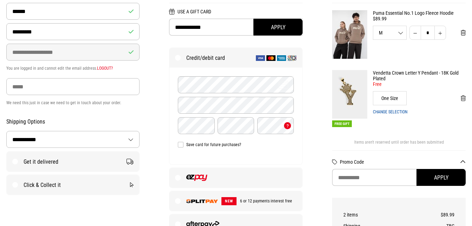
click at [429, 118] on div "Free Gift Vendetta Crown Letter Y Pendant - 18K Gold Plated Free Gift With Any …" at bounding box center [399, 99] width 134 height 58
click at [267, 56] on img at bounding box center [270, 58] width 9 height 6
click at [266, 205] on label "NEW 6 or 12 payments interest free" at bounding box center [235, 201] width 133 height 20
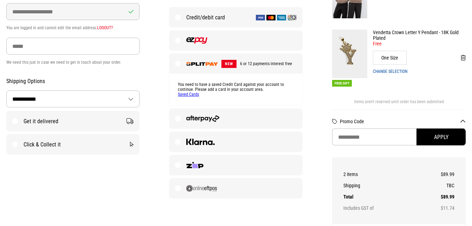
scroll to position [139, 0]
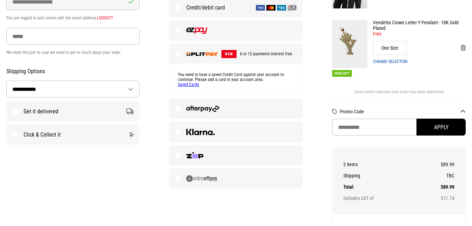
click at [192, 85] on link "Saved Cards" at bounding box center [188, 84] width 21 height 5
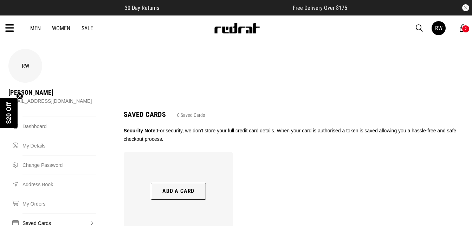
click at [196, 182] on button "Add a card" at bounding box center [178, 190] width 55 height 17
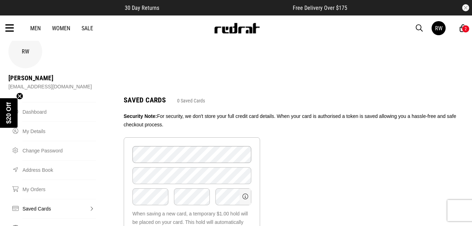
scroll to position [78, 0]
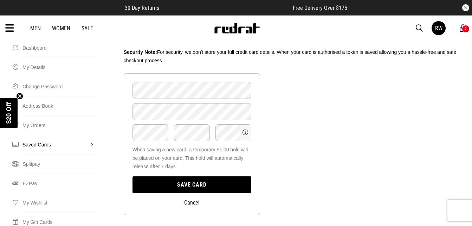
click at [240, 176] on button "Save card" at bounding box center [191, 184] width 119 height 17
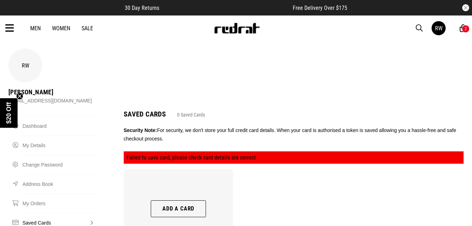
click at [196, 200] on button "Add a card" at bounding box center [178, 208] width 55 height 17
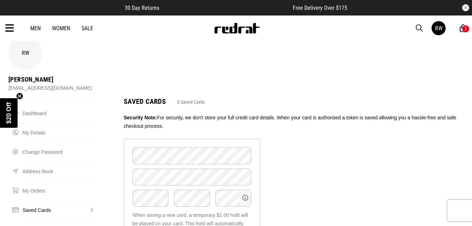
scroll to position [13, 0]
click at [232, 151] on form "Card Number Card Name Card Month Card Year Card "> When saving a new card, a te…" at bounding box center [192, 209] width 136 height 142
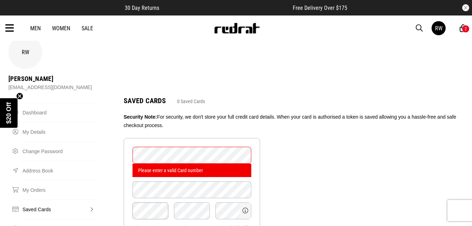
click at [152, 198] on form "Card Number Please enter a valid Card number Card Name Card Month Card Year Car…" at bounding box center [192, 215] width 136 height 155
click at [173, 202] on div "Card Year" at bounding box center [191, 210] width 41 height 17
click at [205, 205] on form "Card Number Please enter a valid Card number Card Name Card Month Card Year Car…" at bounding box center [192, 215] width 136 height 155
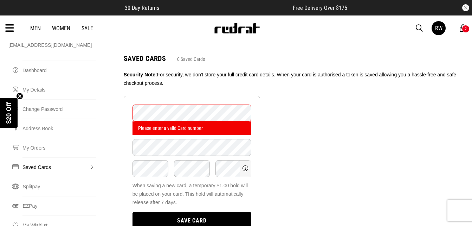
scroll to position [57, 0]
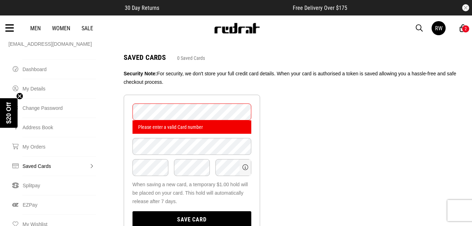
click at [223, 211] on button "Save card" at bounding box center [191, 219] width 119 height 17
click at [190, 130] on form "**********" at bounding box center [192, 172] width 136 height 155
click at [182, 211] on button "Save card" at bounding box center [191, 219] width 119 height 17
click at [193, 210] on form "**********" at bounding box center [192, 172] width 136 height 155
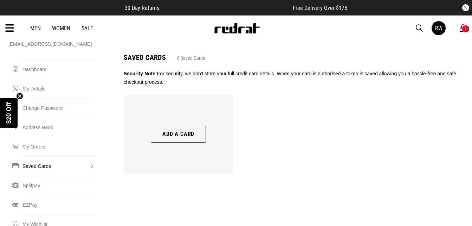
click at [464, 25] on icon at bounding box center [463, 28] width 7 height 9
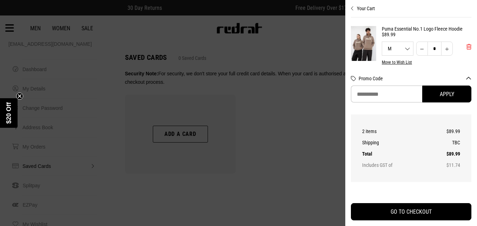
click at [461, 45] on button "'Remove from cart" at bounding box center [469, 47] width 16 height 18
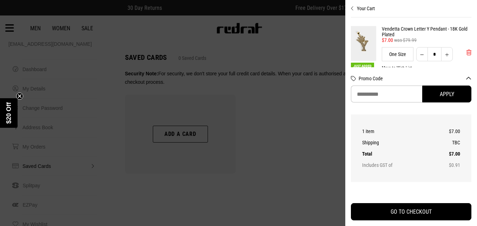
click at [467, 52] on span "'Remove from cart" at bounding box center [469, 52] width 5 height 7
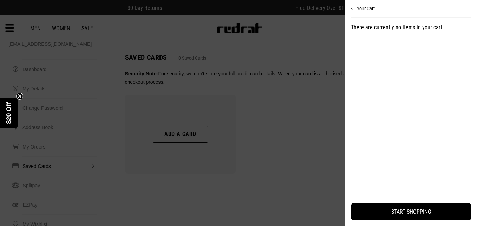
click at [257, 103] on div at bounding box center [238, 113] width 477 height 226
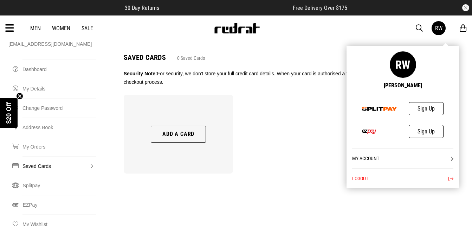
click at [432, 32] on div "RW" at bounding box center [445, 28] width 28 height 14
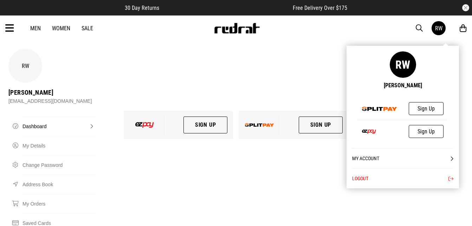
click at [438, 32] on link "RW" at bounding box center [438, 28] width 14 height 14
click at [415, 160] on link "My Account" at bounding box center [402, 158] width 101 height 20
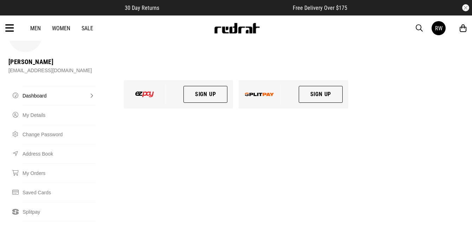
scroll to position [30, 0]
click at [272, 85] on div at bounding box center [260, 95] width 42 height 20
click at [317, 86] on link "Sign Up" at bounding box center [321, 94] width 44 height 17
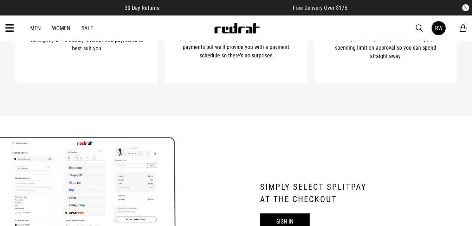
scroll to position [303, 0]
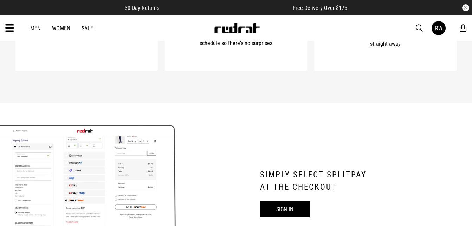
drag, startPoint x: 450, startPoint y: 98, endPoint x: 446, endPoint y: 117, distance: 19.6
click at [446, 117] on div "Spread out the cost, interest free with Splitpay! Splitpay gives you the choice…" at bounding box center [236, 203] width 472 height 930
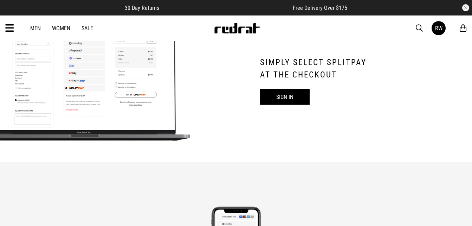
scroll to position [383, 0]
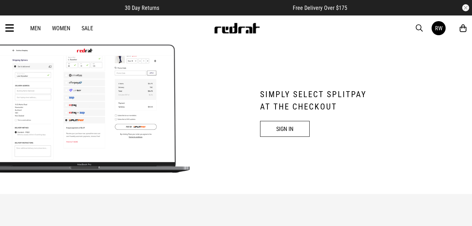
click at [283, 129] on link "SIGN IN" at bounding box center [285, 129] width 50 height 16
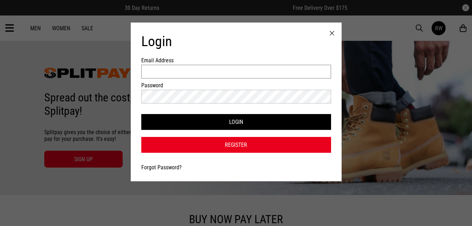
type input "**********"
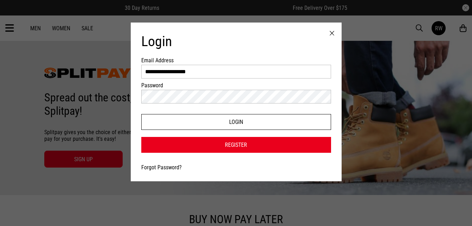
click at [281, 119] on button "Login" at bounding box center [236, 122] width 190 height 16
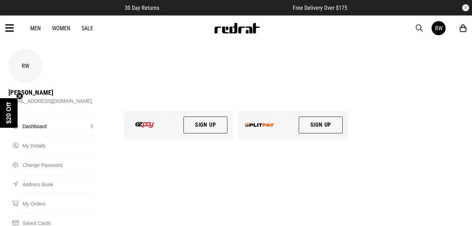
click at [51, 116] on link "Dashboard" at bounding box center [58, 125] width 73 height 19
click at [84, 116] on link "Dashboard" at bounding box center [58, 125] width 73 height 19
click at [88, 116] on link "Dashboard" at bounding box center [58, 125] width 73 height 19
click at [20, 95] on circle "Close teaser" at bounding box center [20, 96] width 7 height 7
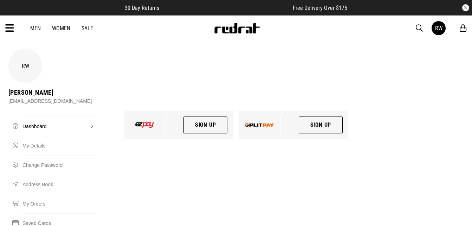
click at [89, 116] on link "Dashboard" at bounding box center [58, 125] width 73 height 19
click at [469, 9] on button "button" at bounding box center [465, 7] width 7 height 7
